Goal: Find contact information: Find contact information

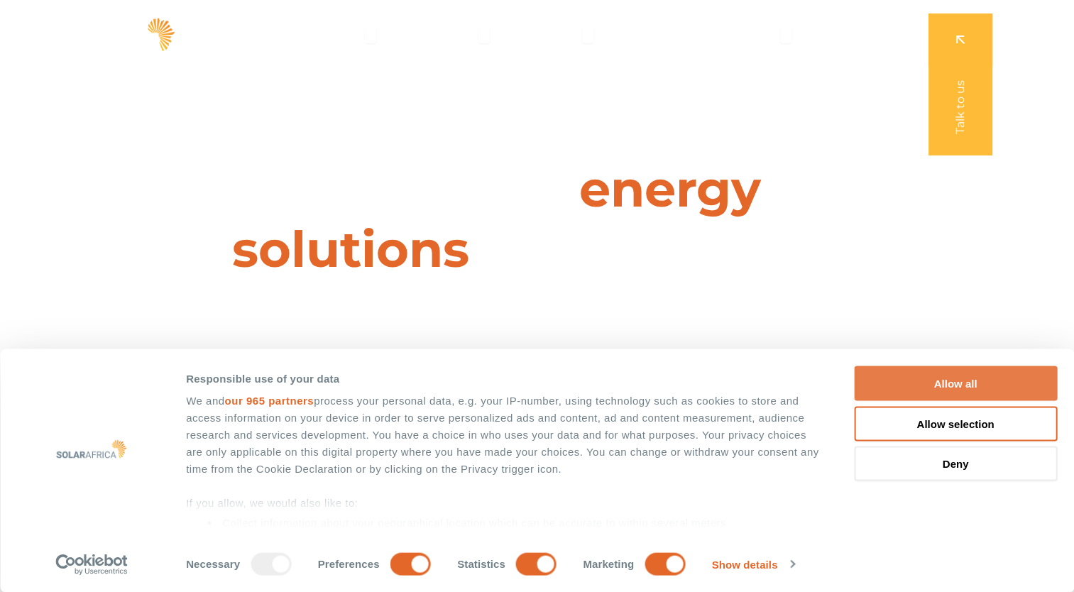
click at [972, 379] on button "Allow all" at bounding box center [955, 383] width 203 height 35
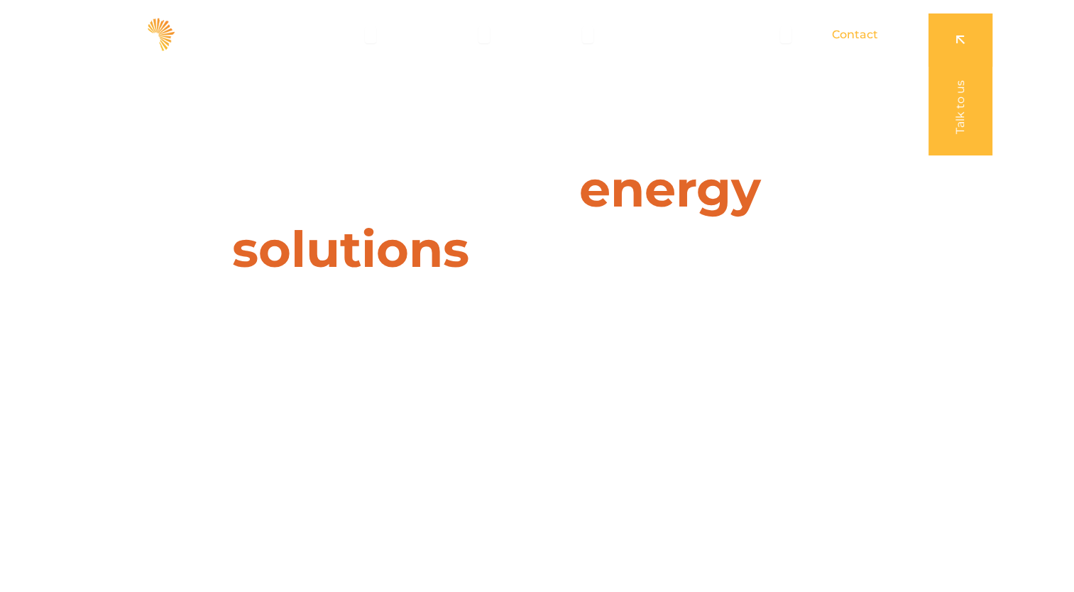
click at [868, 38] on span "Contact" at bounding box center [855, 34] width 46 height 17
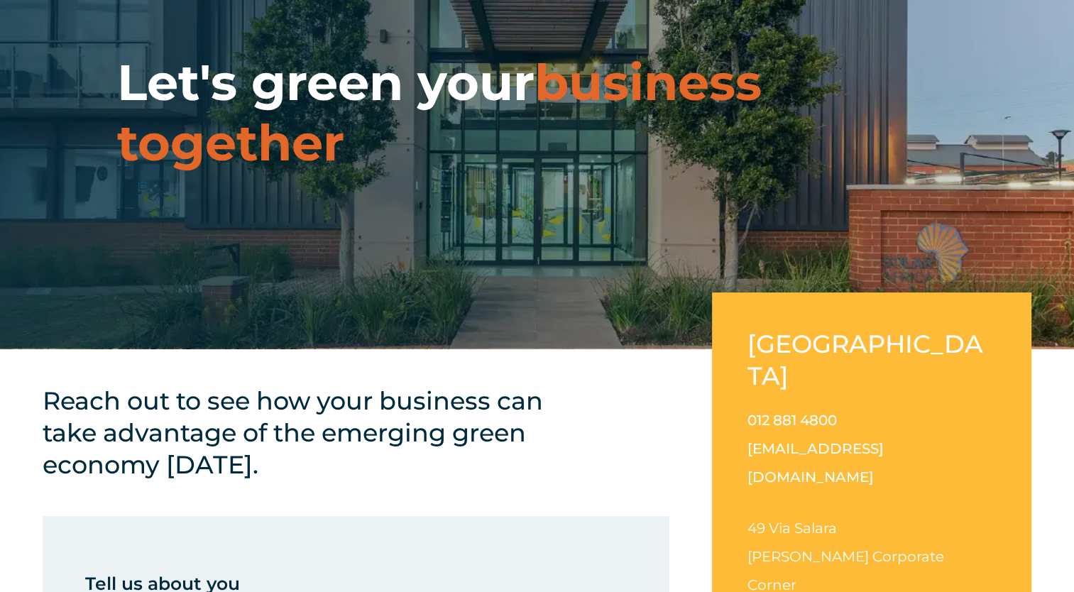
scroll to position [284, 0]
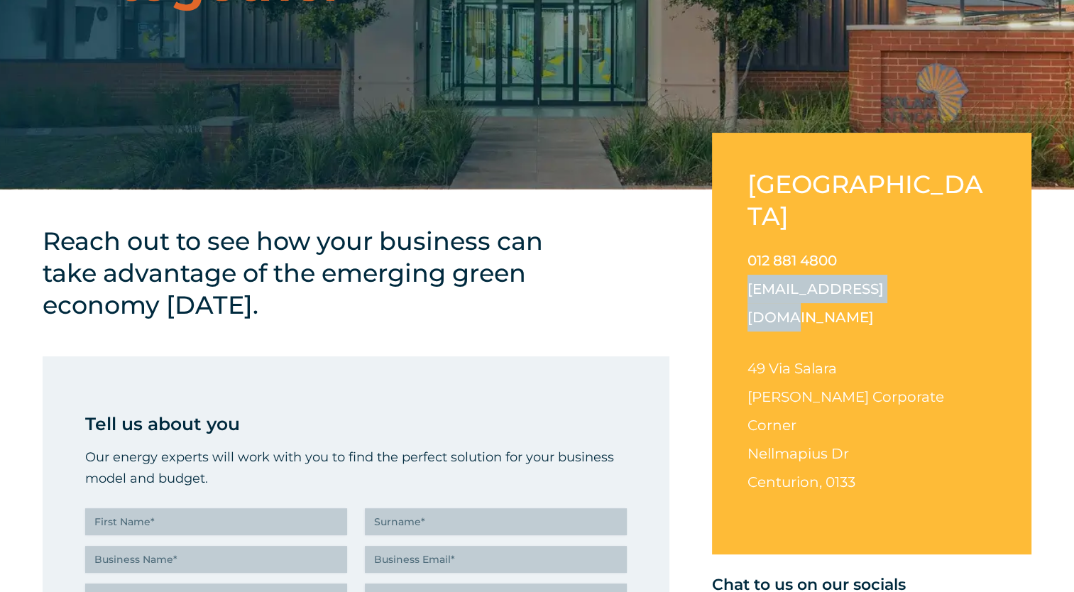
drag, startPoint x: 917, startPoint y: 256, endPoint x: 722, endPoint y: 253, distance: 195.3
click at [722, 253] on div "South Africa 012 881 4800 info@solarafrica.com 49 Via Salara Irene Corporate Co…" at bounding box center [871, 344] width 319 height 422
copy link "[EMAIL_ADDRESS][DOMAIN_NAME]"
